Goal: Book appointment/travel/reservation

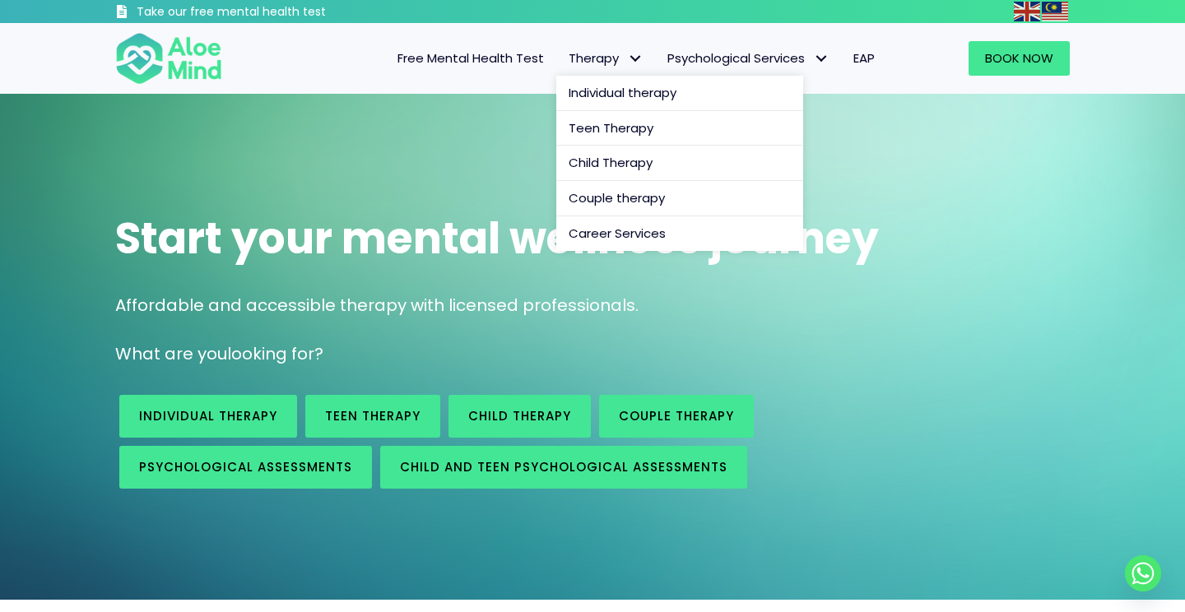
click at [611, 58] on span "Therapy" at bounding box center [606, 57] width 74 height 17
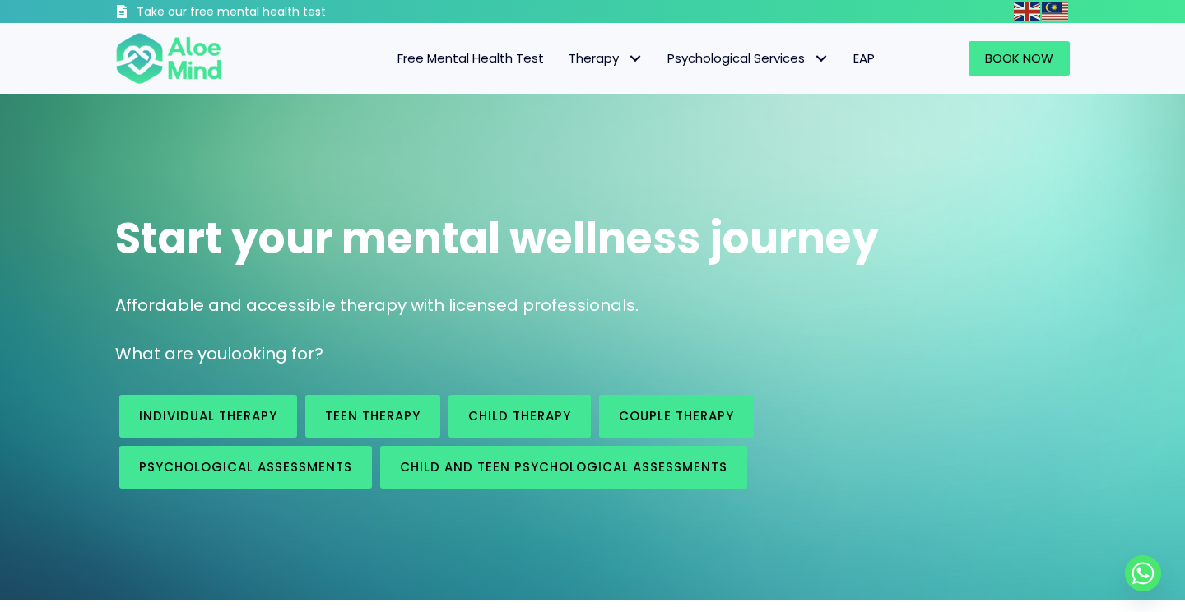
click at [486, 70] on link "Free Mental Health Test" at bounding box center [470, 58] width 171 height 35
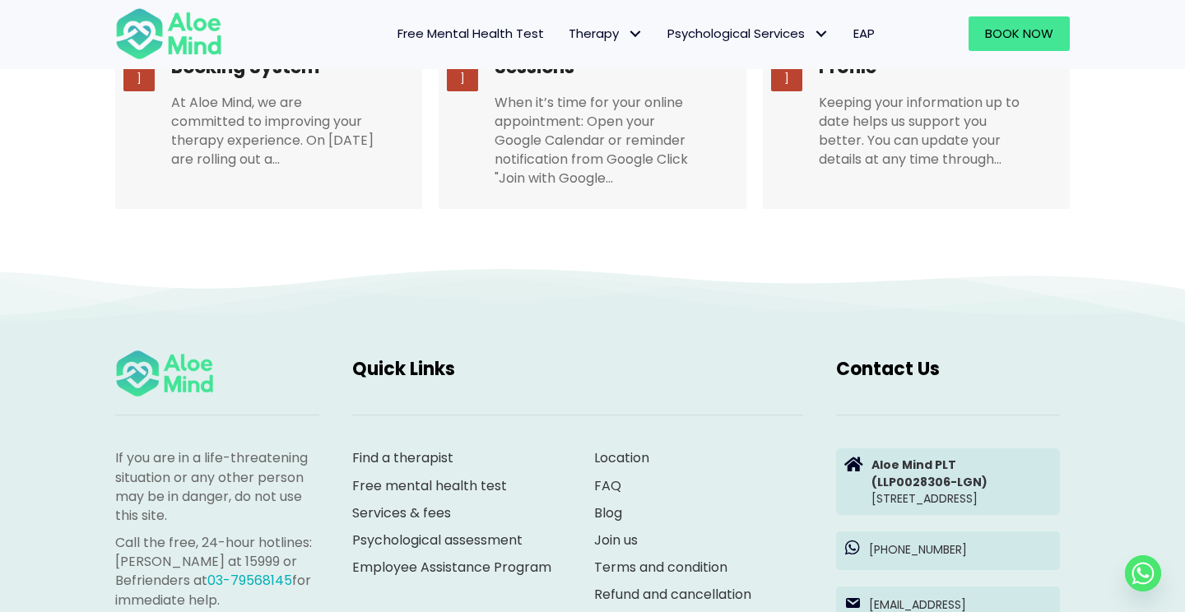
scroll to position [3360, 0]
click at [388, 448] on link "Find a therapist" at bounding box center [402, 457] width 101 height 19
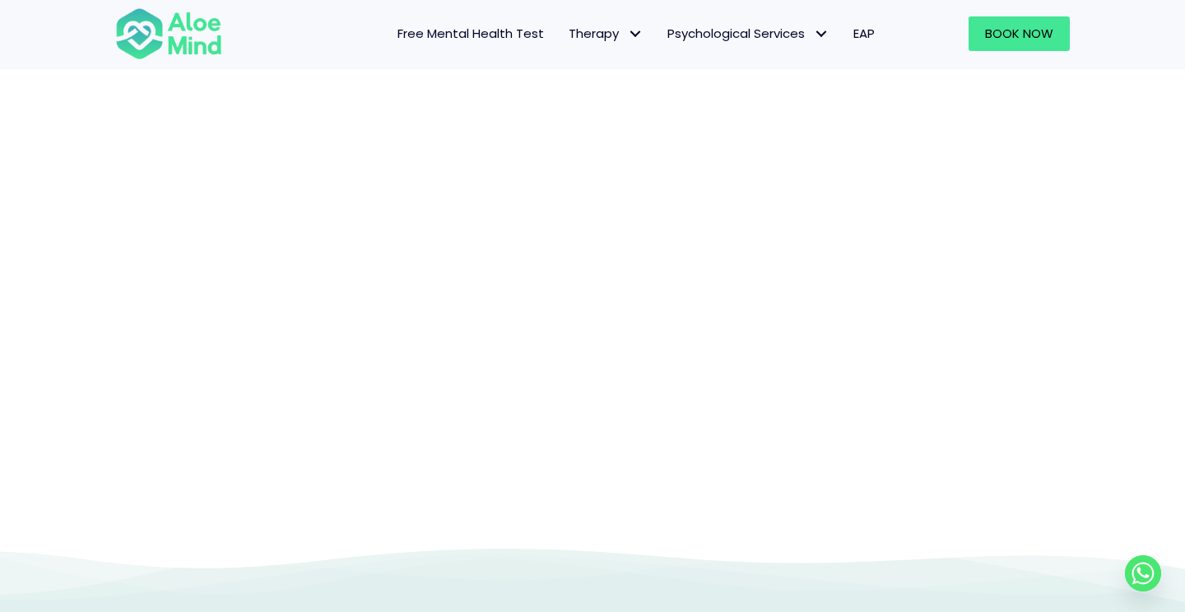
scroll to position [170, 0]
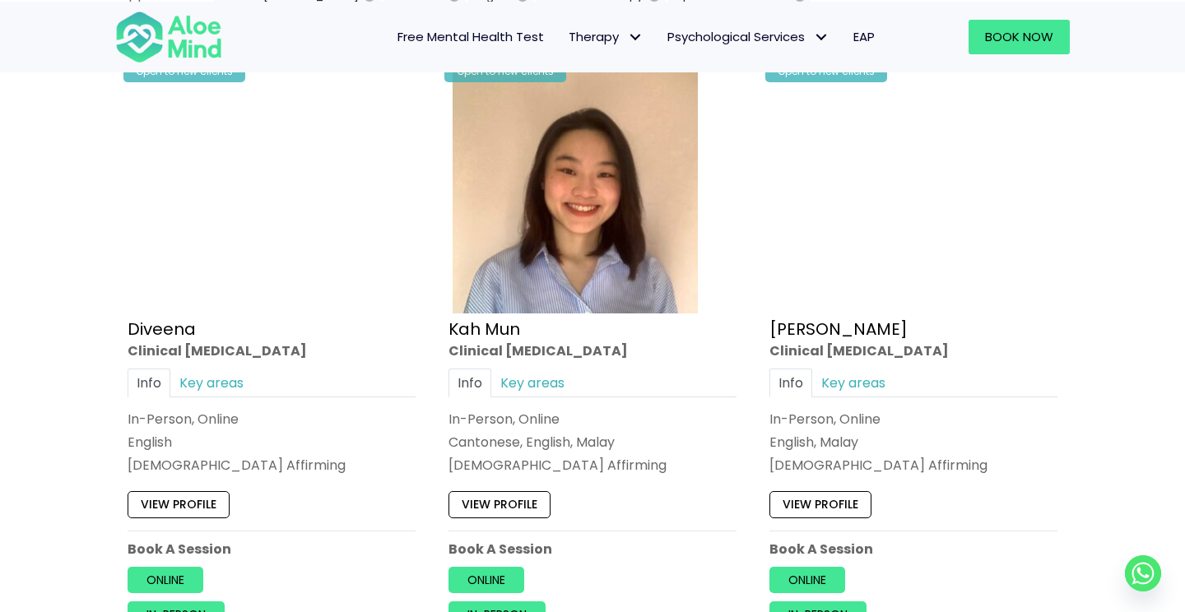
scroll to position [900, 0]
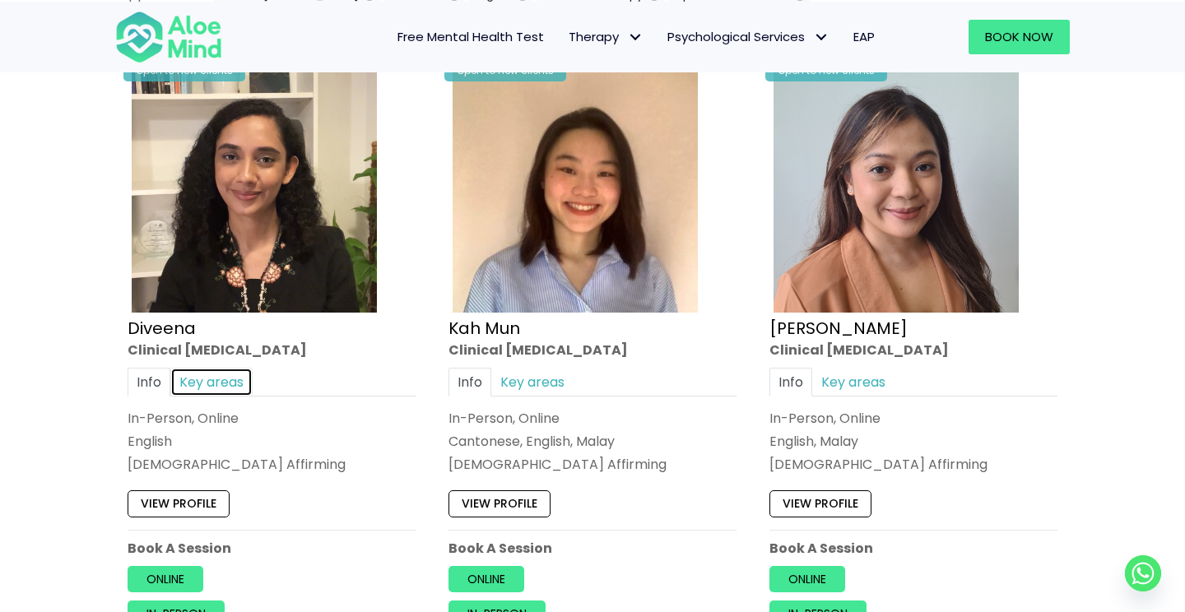
click at [219, 370] on link "Key areas" at bounding box center [211, 382] width 82 height 29
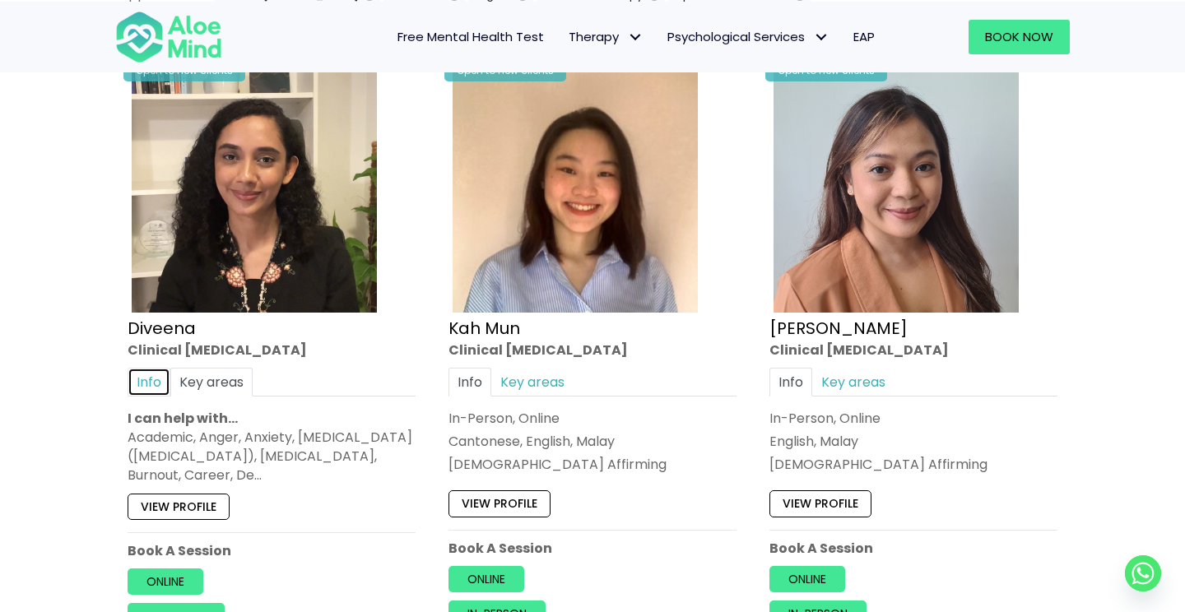
click at [150, 371] on link "Info" at bounding box center [149, 382] width 43 height 29
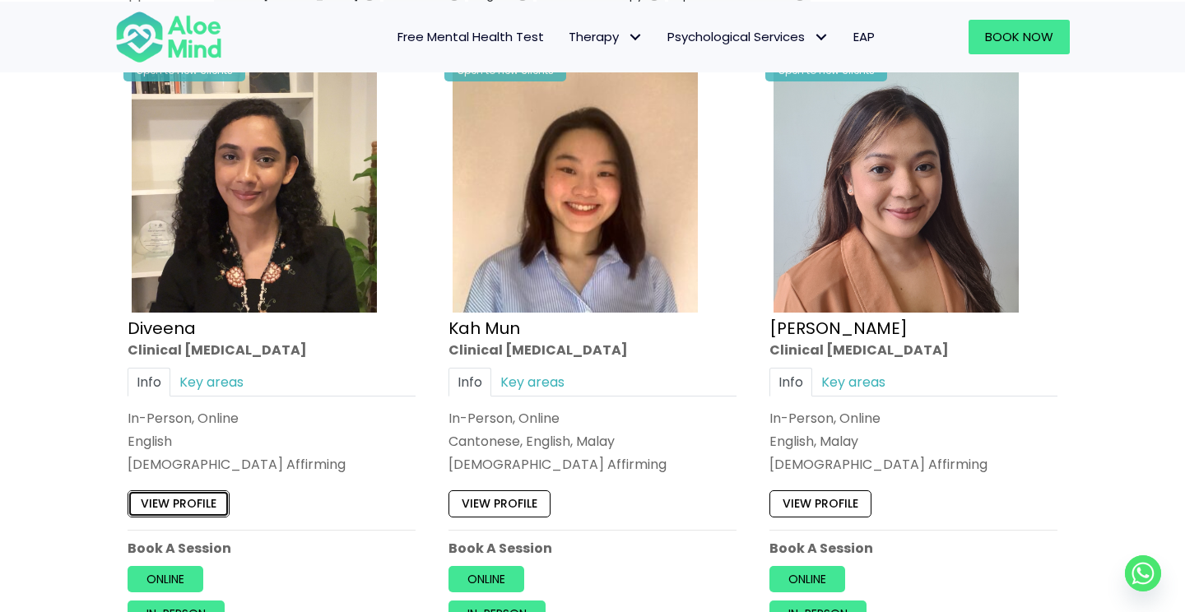
click at [170, 499] on link "View profile" at bounding box center [179, 504] width 102 height 26
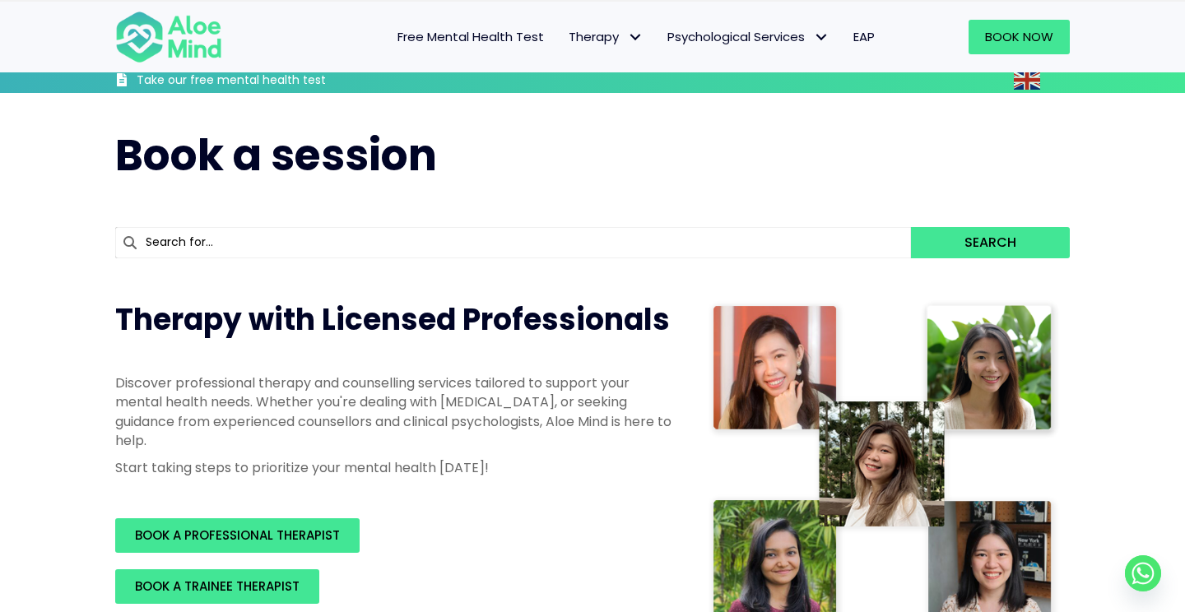
scroll to position [0, 0]
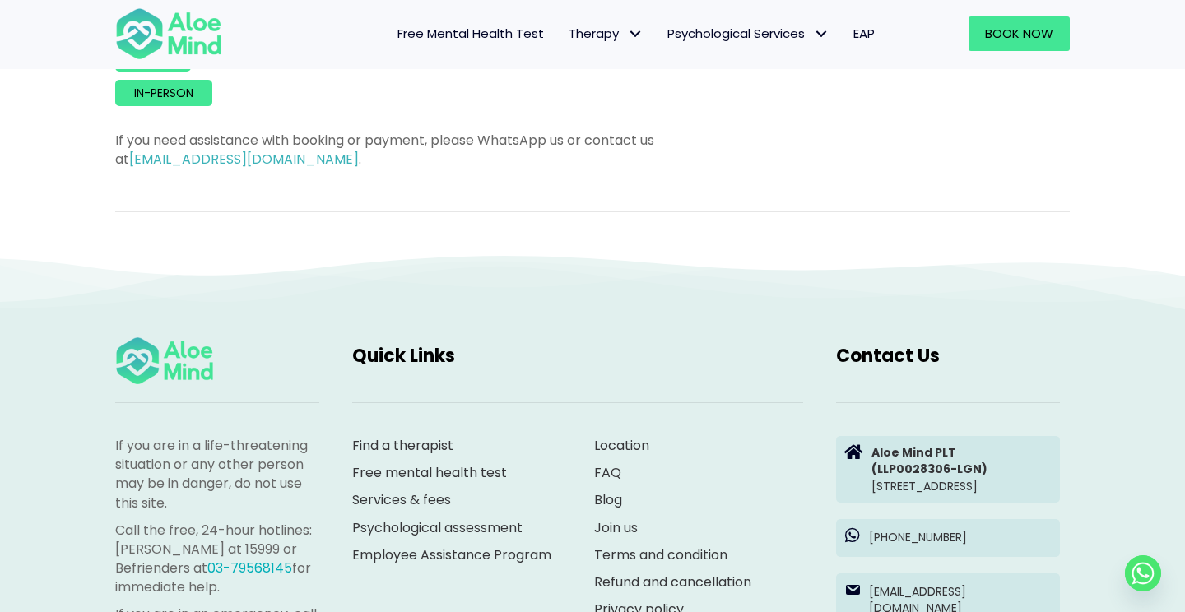
scroll to position [1607, 0]
